Goal: Information Seeking & Learning: Understand process/instructions

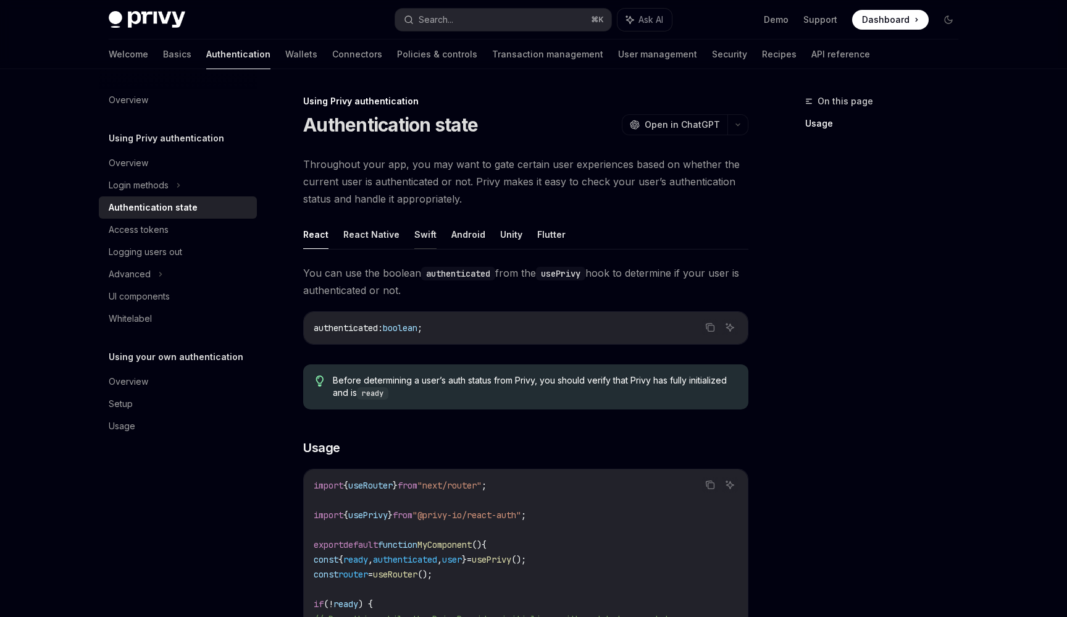
click at [423, 234] on button "Swift" at bounding box center [425, 234] width 22 height 29
type textarea "*"
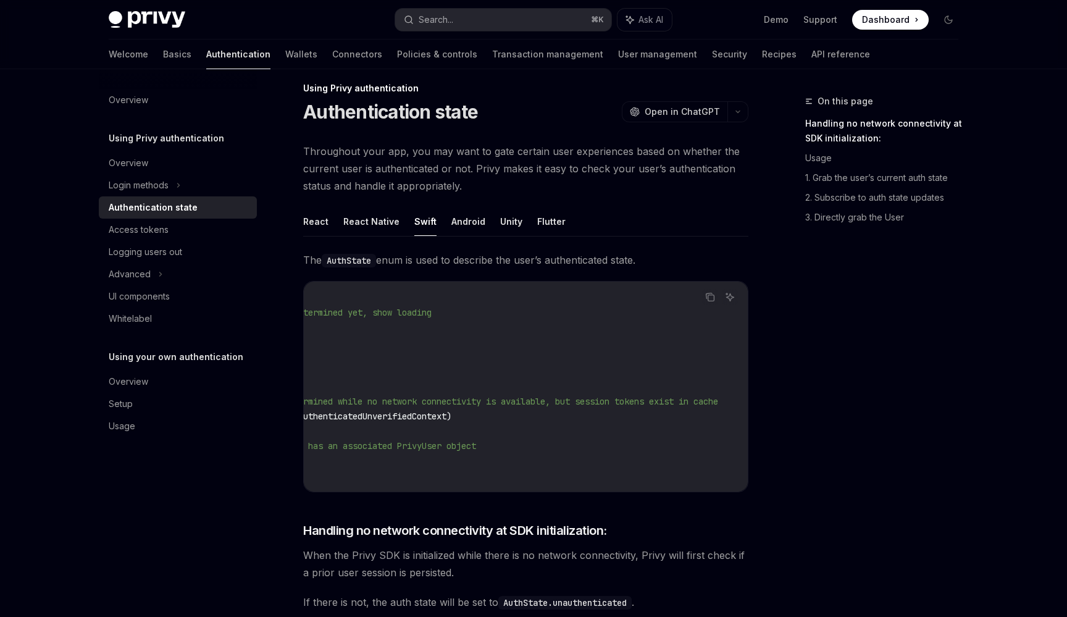
scroll to position [0, 192]
click at [448, 398] on span "/// Auth state cannot be determined while no network connectivity is available,…" at bounding box center [439, 401] width 558 height 11
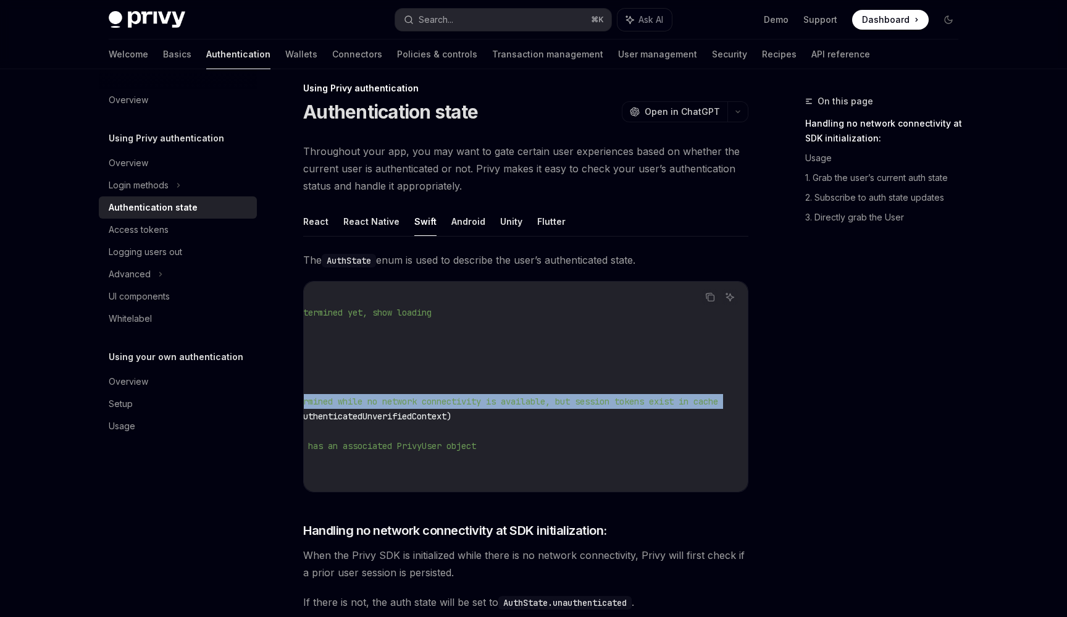
click at [448, 398] on span "/// Auth state cannot be determined while no network connectivity is available,…" at bounding box center [439, 401] width 558 height 11
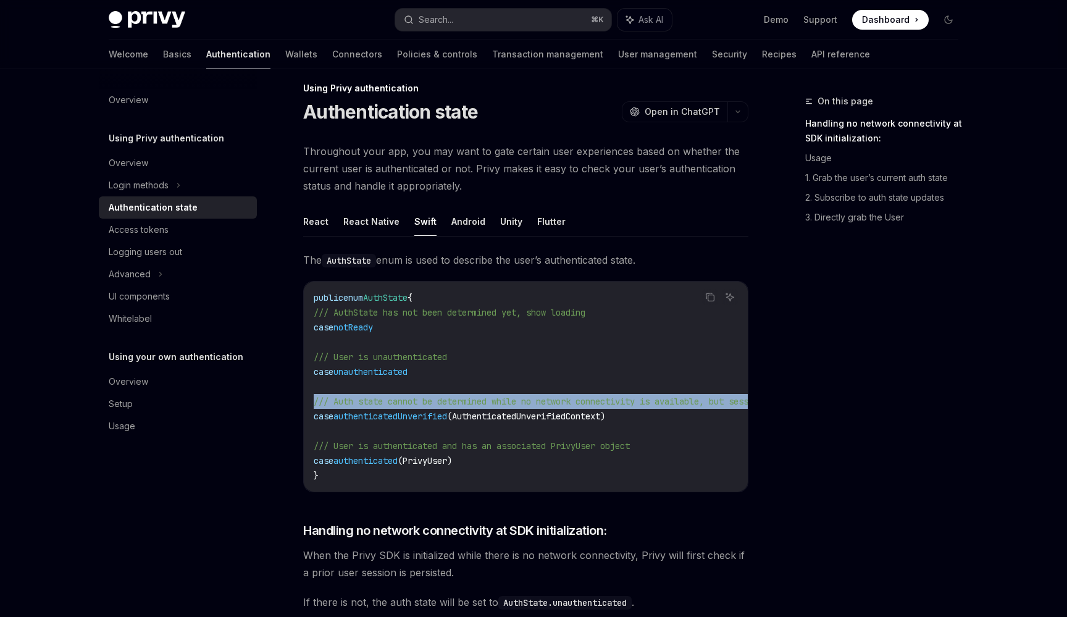
scroll to position [0, 0]
copy code "/// Auth state cannot be determined while no network connectivity is available,…"
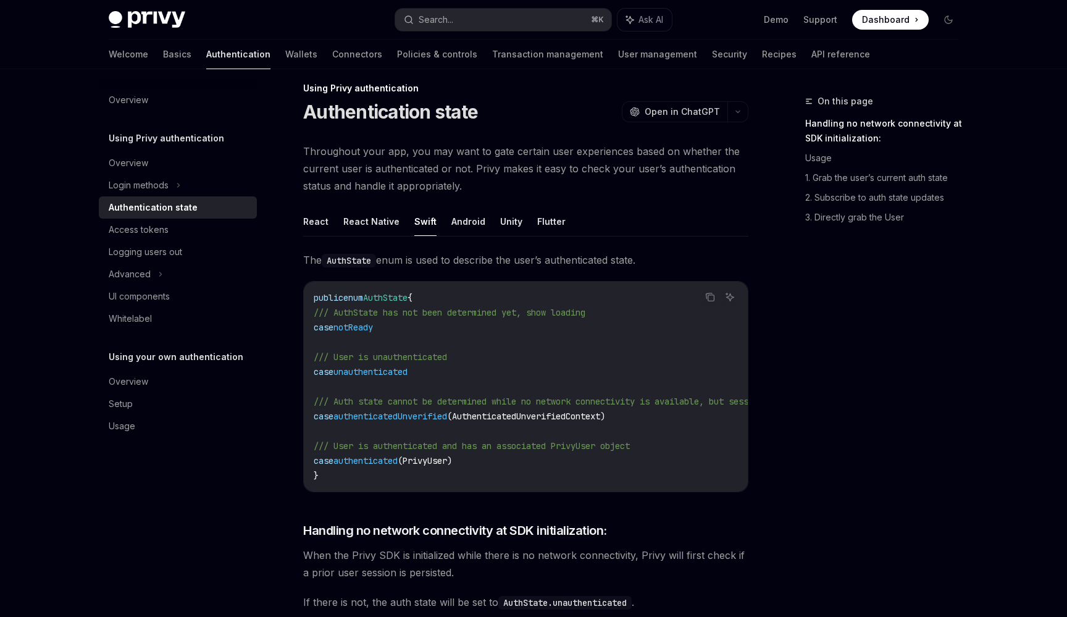
click at [516, 420] on span "(AuthenticatedUnverifiedContext)" at bounding box center [526, 416] width 158 height 11
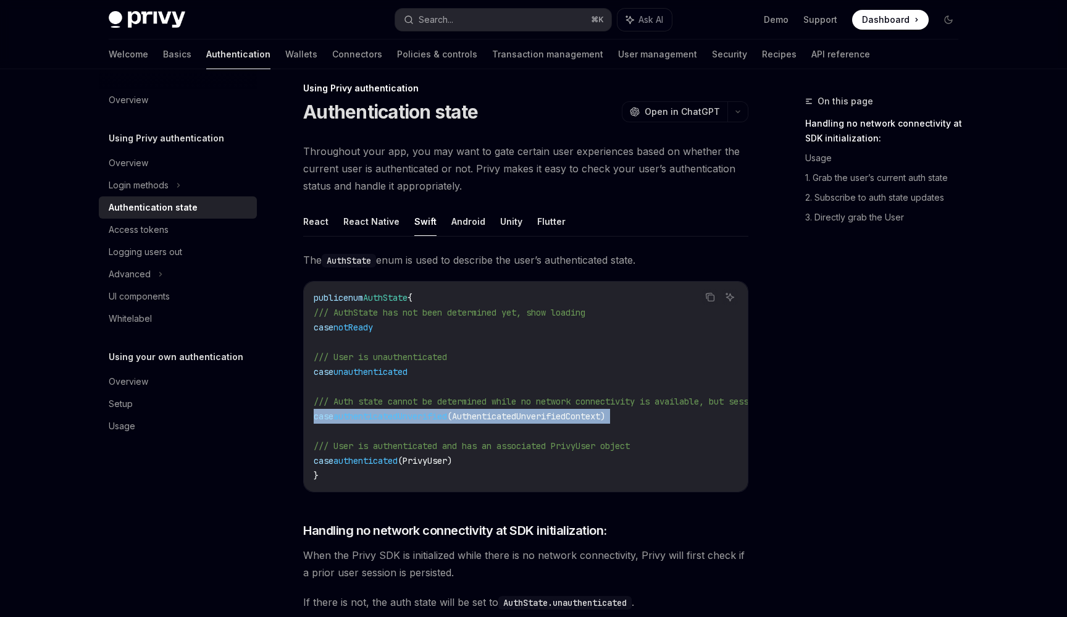
click at [516, 420] on span "(AuthenticatedUnverifiedContext)" at bounding box center [526, 416] width 158 height 11
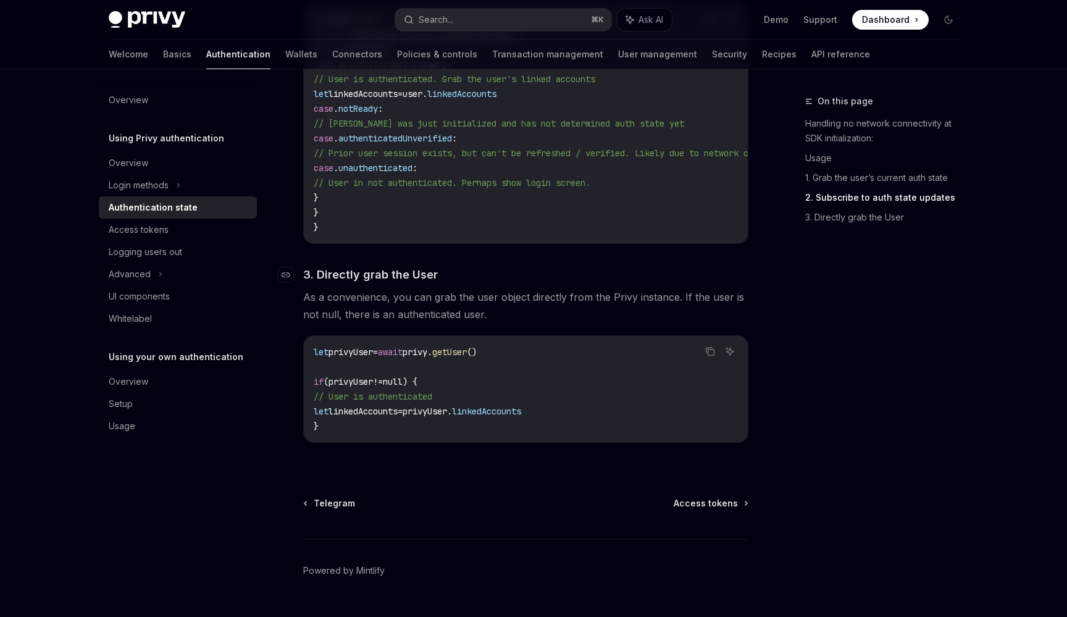
scroll to position [1236, 0]
